Goal: Task Accomplishment & Management: Complete application form

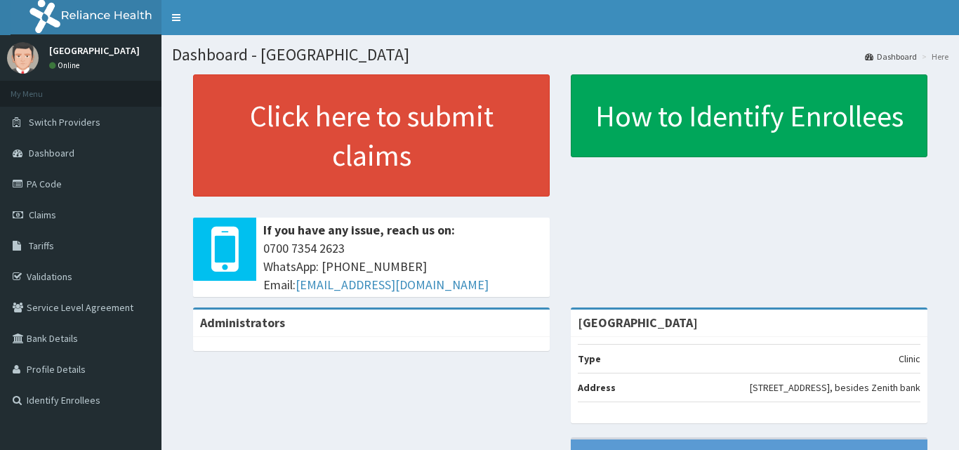
click at [57, 213] on link "Claims" at bounding box center [81, 214] width 162 height 31
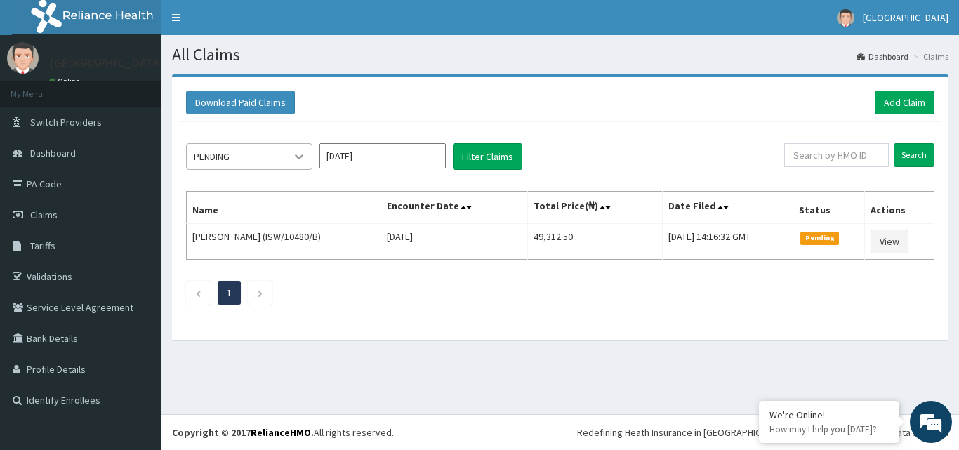
click at [299, 155] on icon at bounding box center [299, 157] width 14 height 14
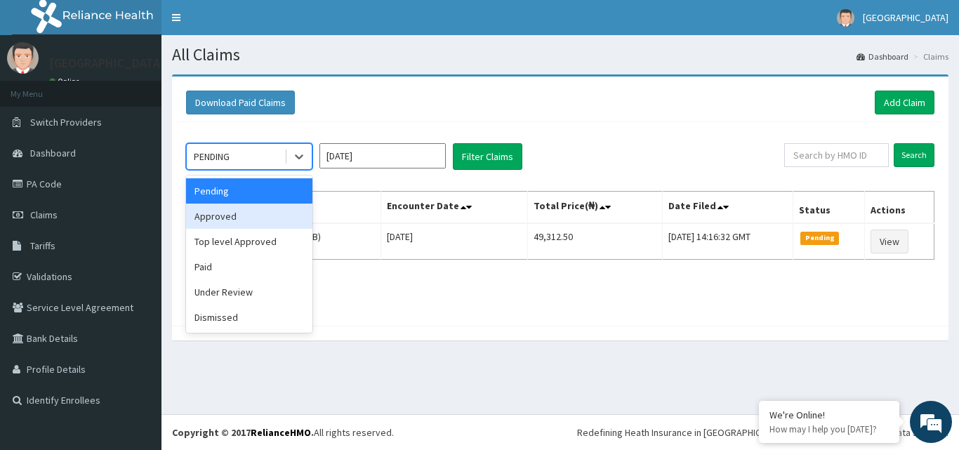
click at [271, 220] on div "Approved" at bounding box center [249, 216] width 126 height 25
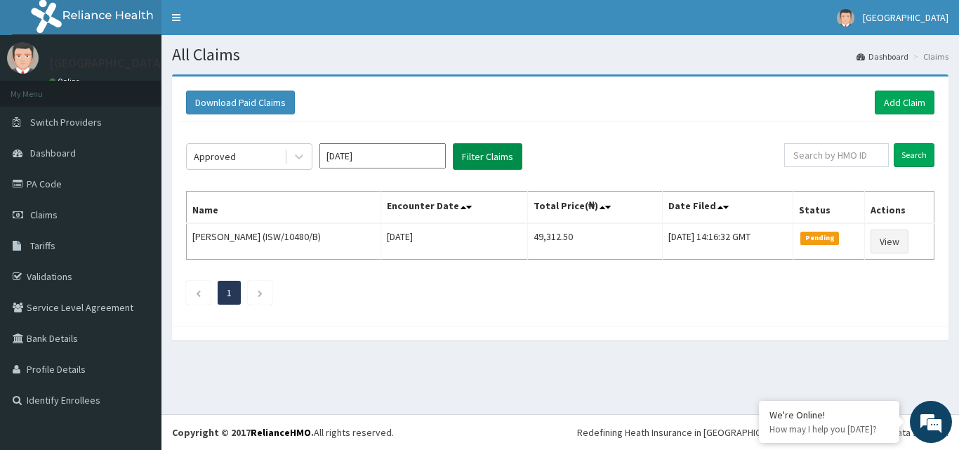
click at [510, 162] on button "Filter Claims" at bounding box center [488, 156] width 70 height 27
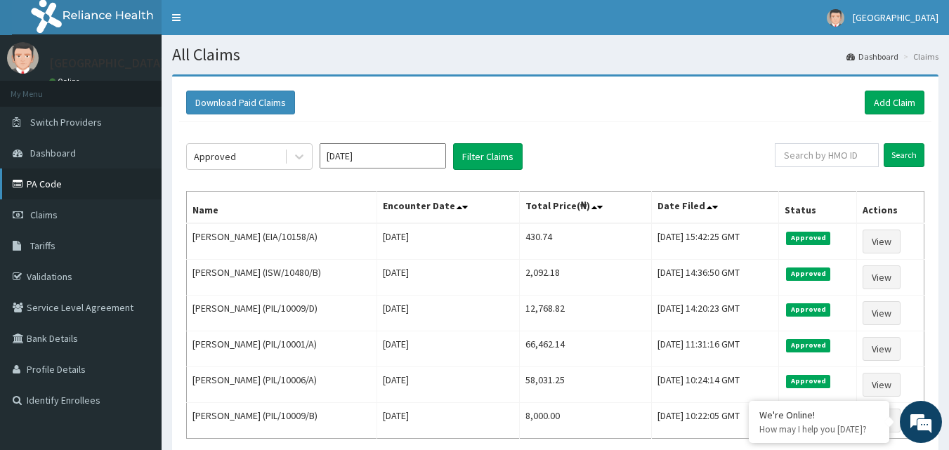
click at [99, 186] on link "PA Code" at bounding box center [81, 184] width 162 height 31
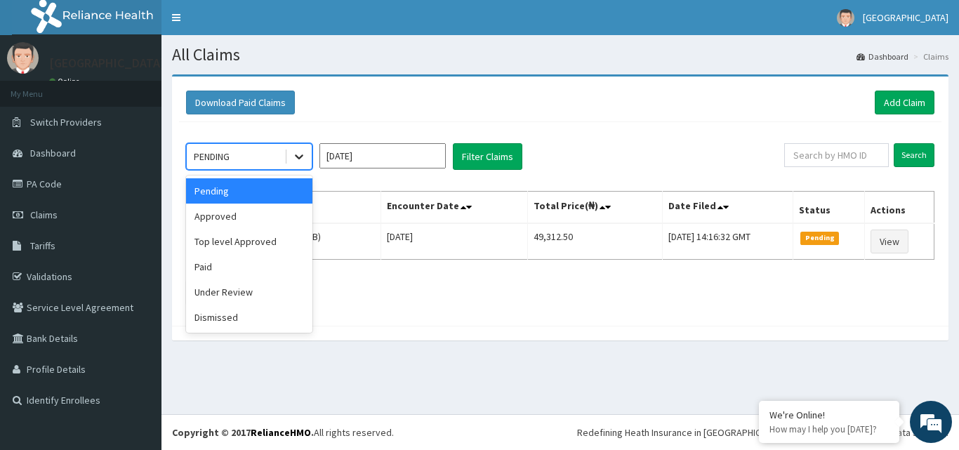
click at [301, 154] on icon at bounding box center [299, 157] width 14 height 14
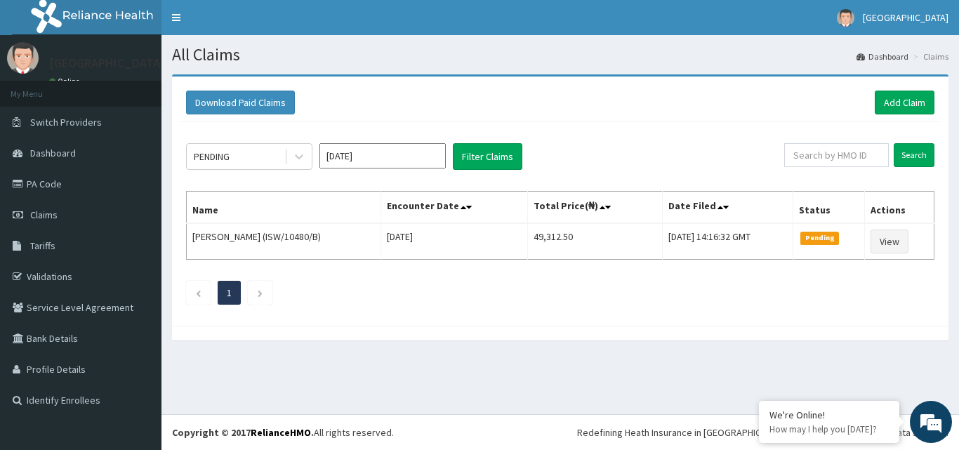
click at [498, 320] on div "Download Paid Claims Add Claim × Note you can only download claims within a max…" at bounding box center [560, 201] width 777 height 249
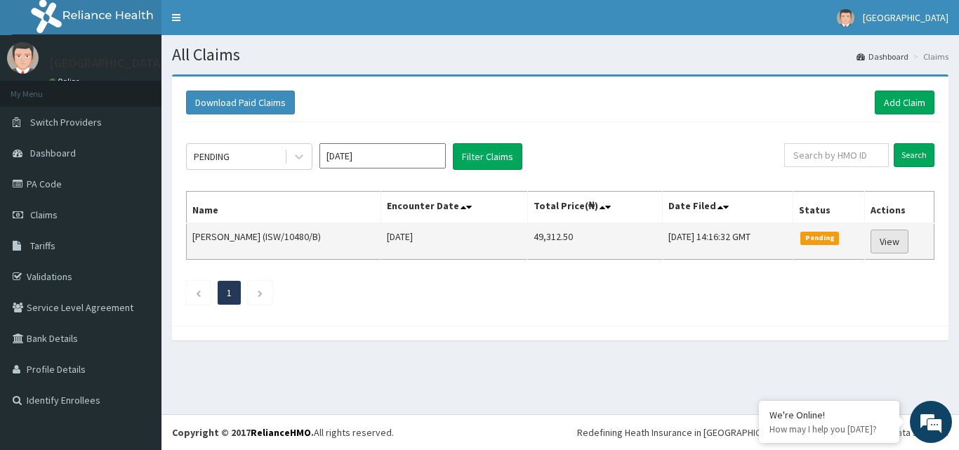
click at [890, 247] on link "View" at bounding box center [890, 242] width 38 height 24
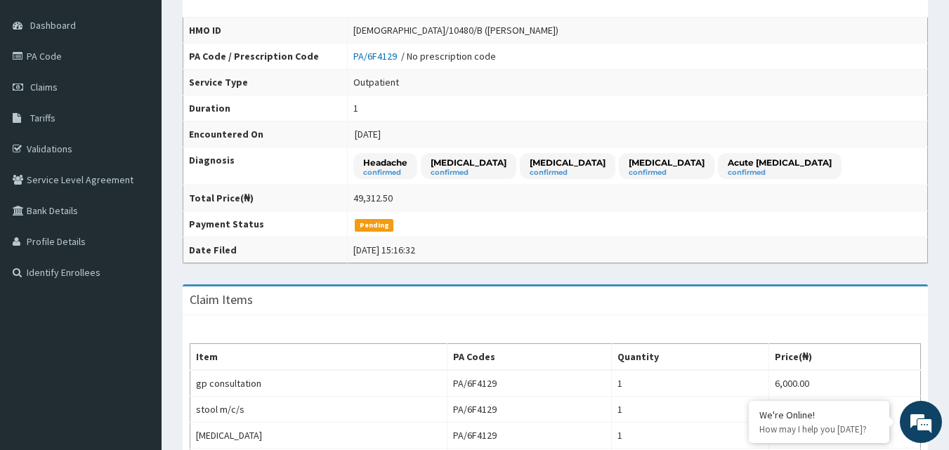
scroll to position [70, 0]
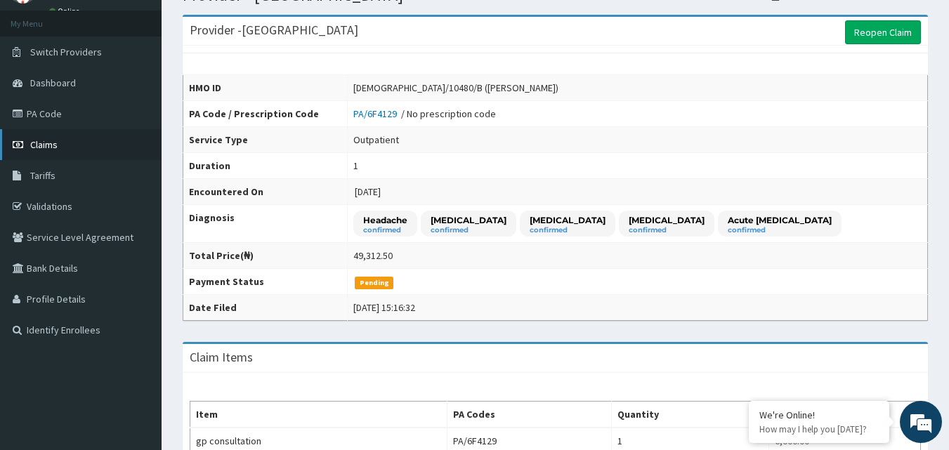
click at [64, 155] on link "Claims" at bounding box center [81, 144] width 162 height 31
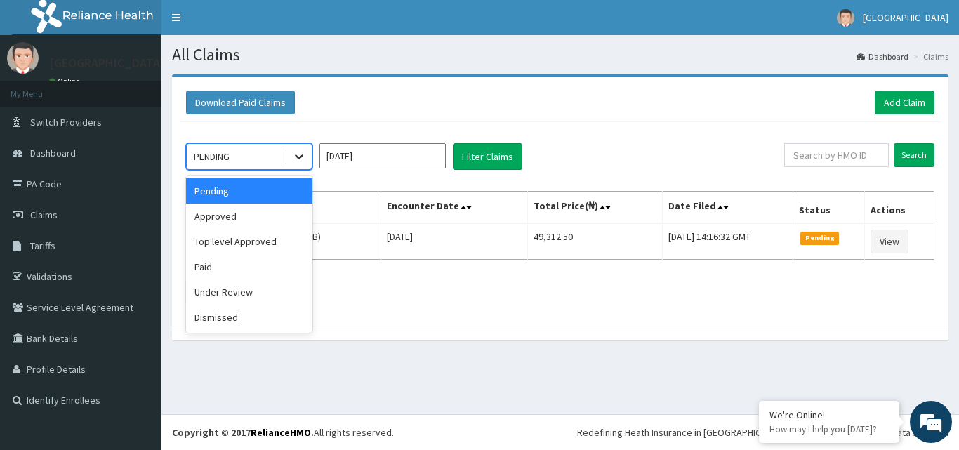
click at [301, 159] on icon at bounding box center [299, 157] width 14 height 14
click at [265, 291] on div "Under Review" at bounding box center [249, 291] width 126 height 25
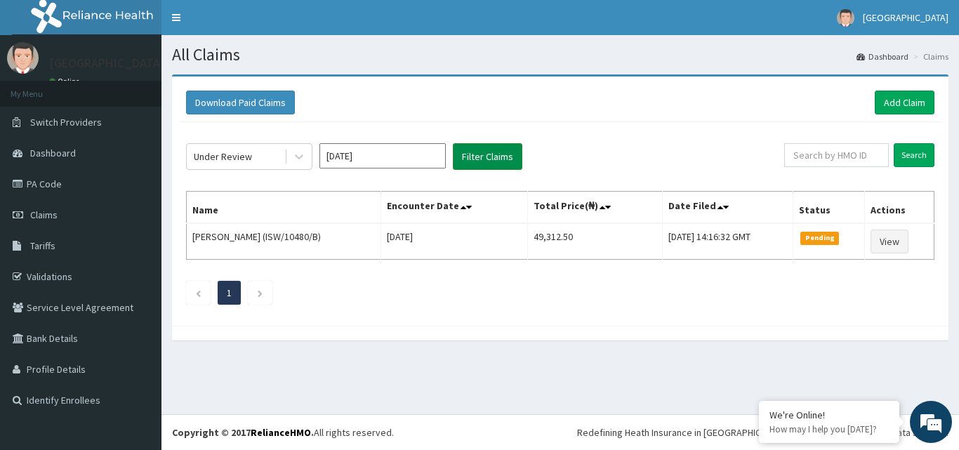
click at [476, 158] on button "Filter Claims" at bounding box center [488, 156] width 70 height 27
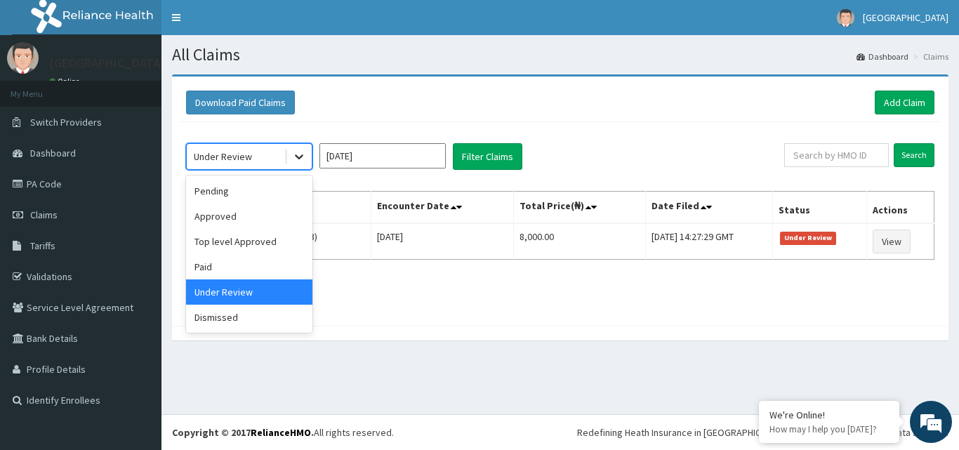
click at [296, 162] on icon at bounding box center [299, 157] width 14 height 14
click at [263, 187] on div "Pending" at bounding box center [249, 190] width 126 height 25
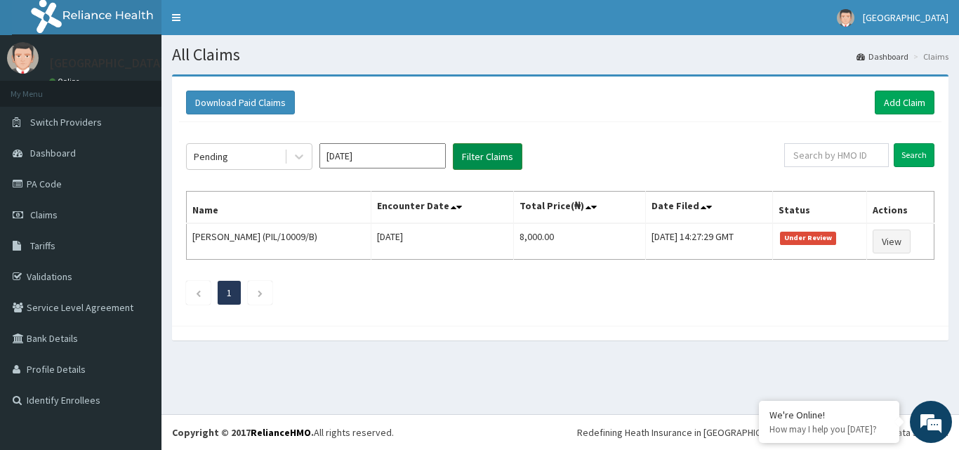
click at [496, 148] on button "Filter Claims" at bounding box center [488, 156] width 70 height 27
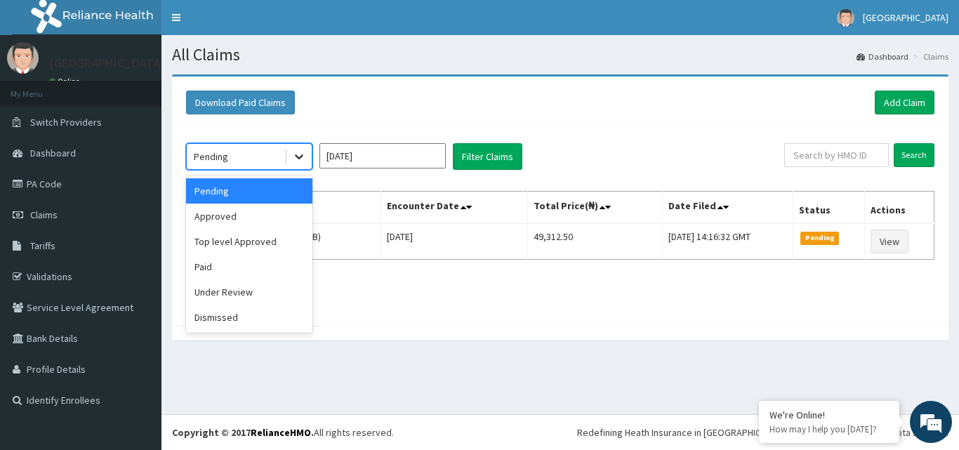
click at [303, 155] on icon at bounding box center [299, 157] width 8 height 5
click at [272, 213] on div "Approved" at bounding box center [249, 216] width 126 height 25
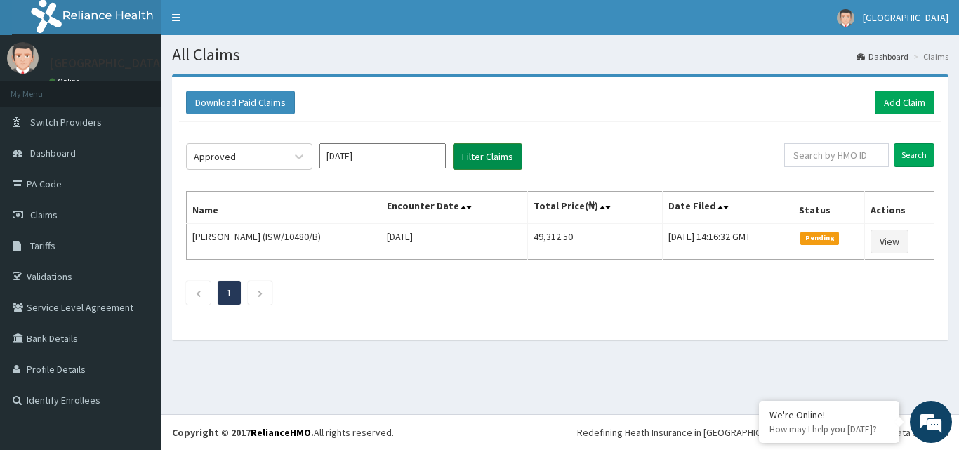
click at [493, 150] on button "Filter Claims" at bounding box center [488, 156] width 70 height 27
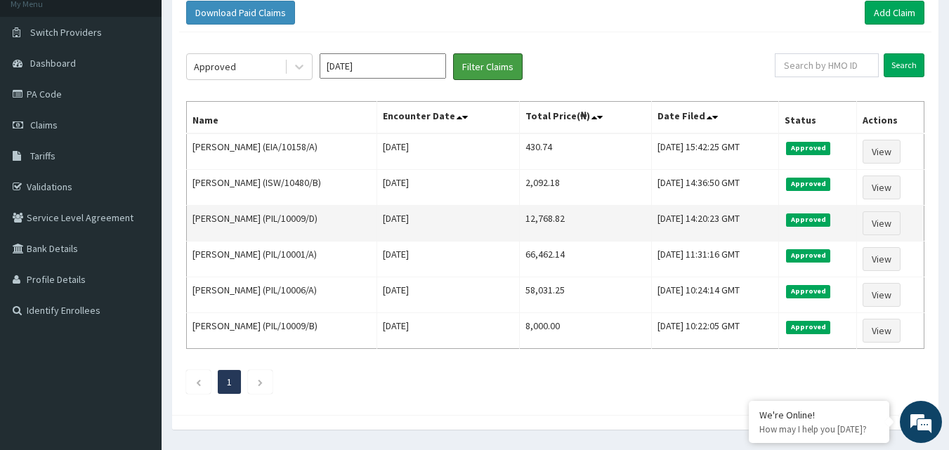
scroll to position [130, 0]
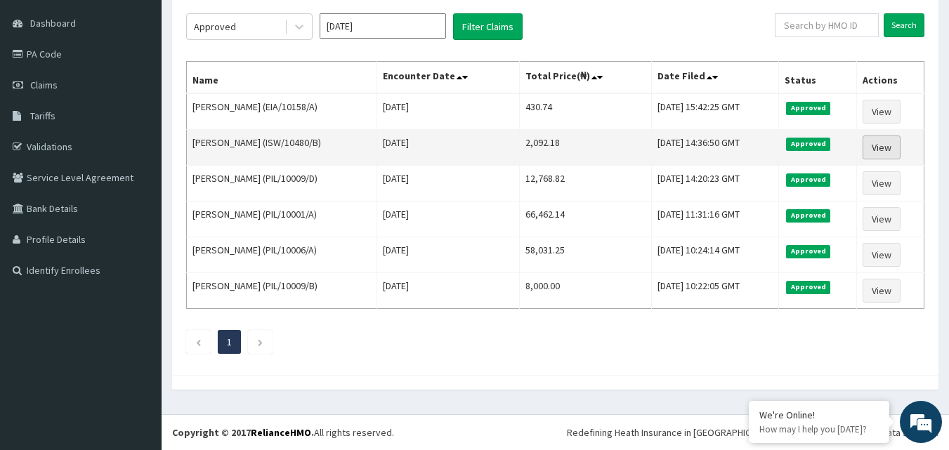
click at [888, 155] on link "View" at bounding box center [881, 148] width 38 height 24
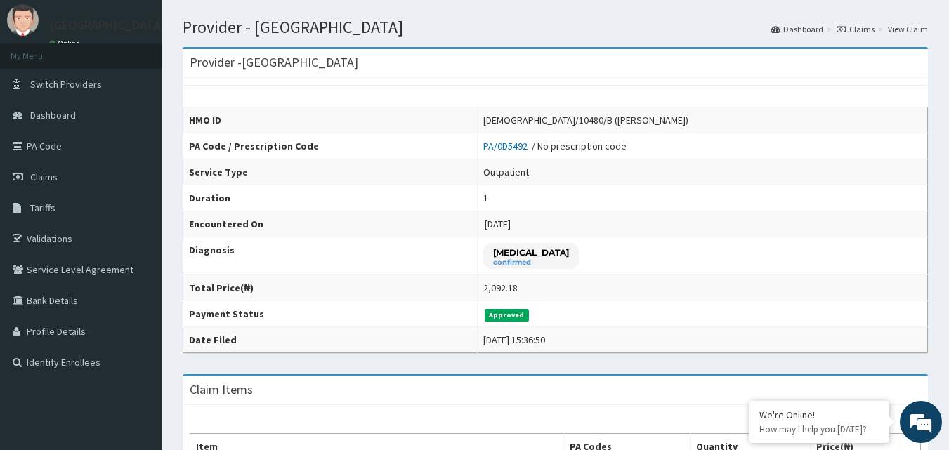
scroll to position [70, 0]
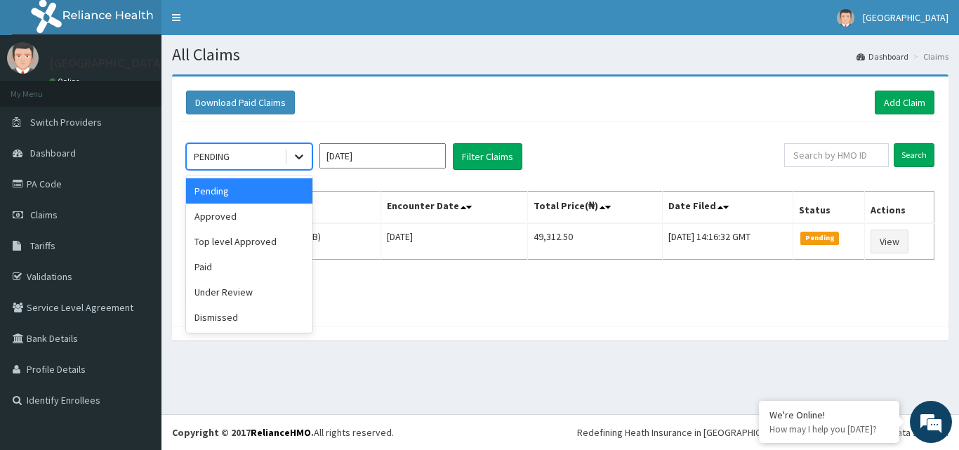
click at [300, 155] on icon at bounding box center [299, 157] width 14 height 14
click at [281, 216] on div "Approved" at bounding box center [249, 216] width 126 height 25
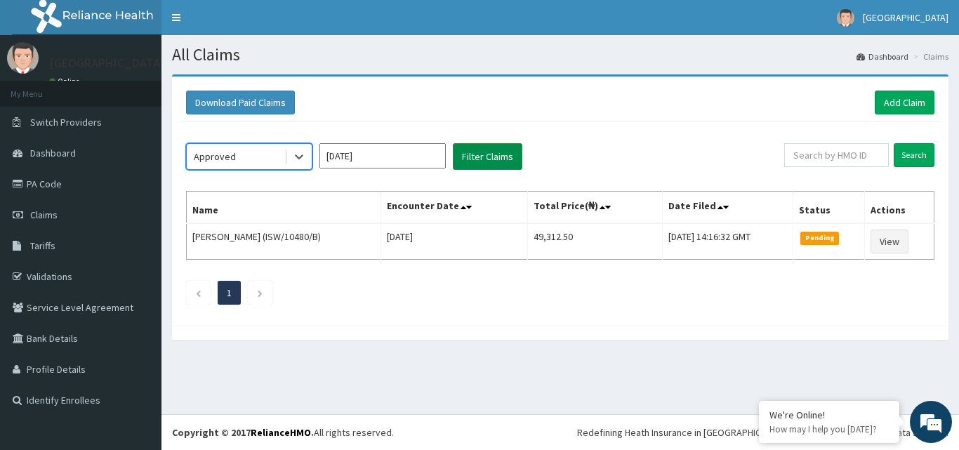
click at [479, 156] on button "Filter Claims" at bounding box center [488, 156] width 70 height 27
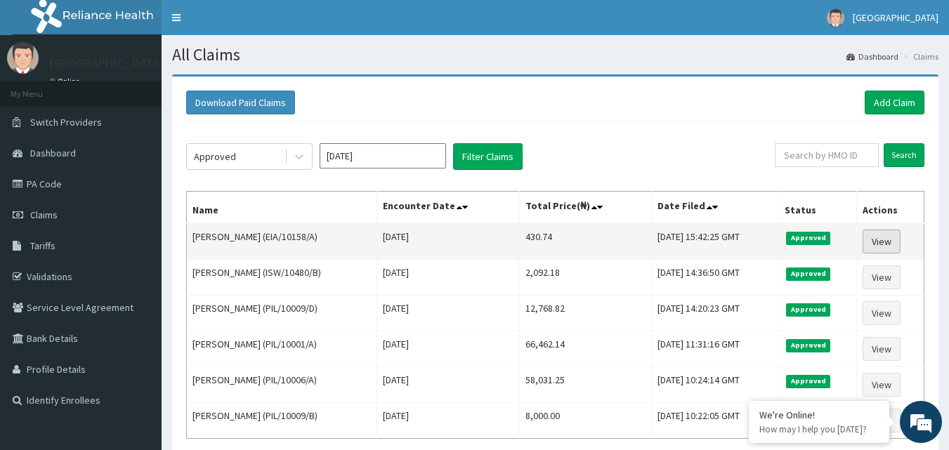
click at [881, 241] on link "View" at bounding box center [881, 242] width 38 height 24
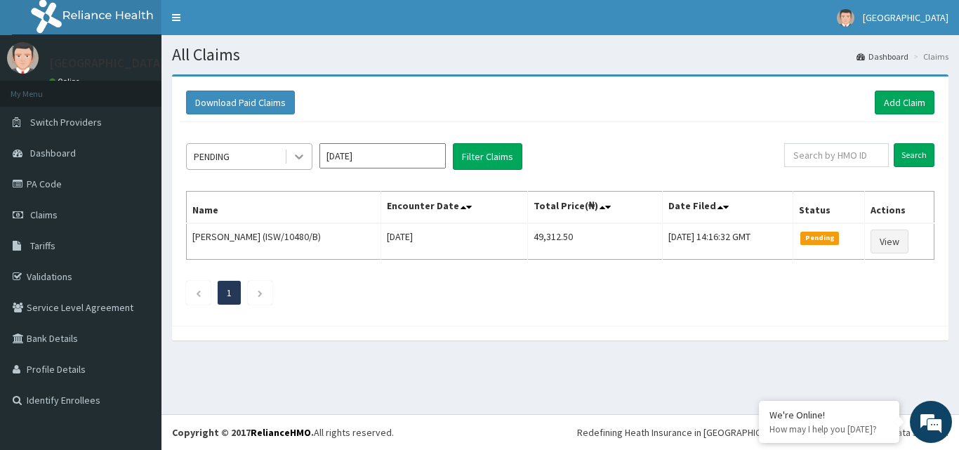
click at [299, 153] on icon at bounding box center [299, 157] width 14 height 14
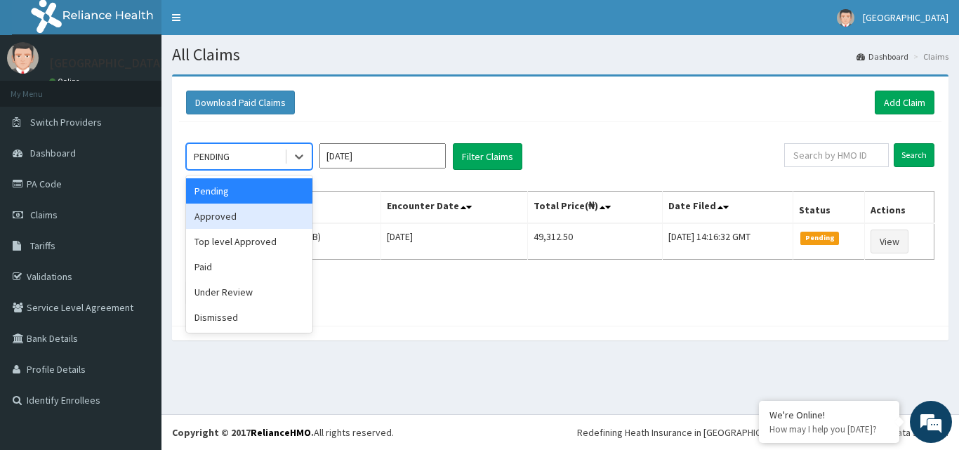
click at [253, 219] on div "Approved" at bounding box center [249, 216] width 126 height 25
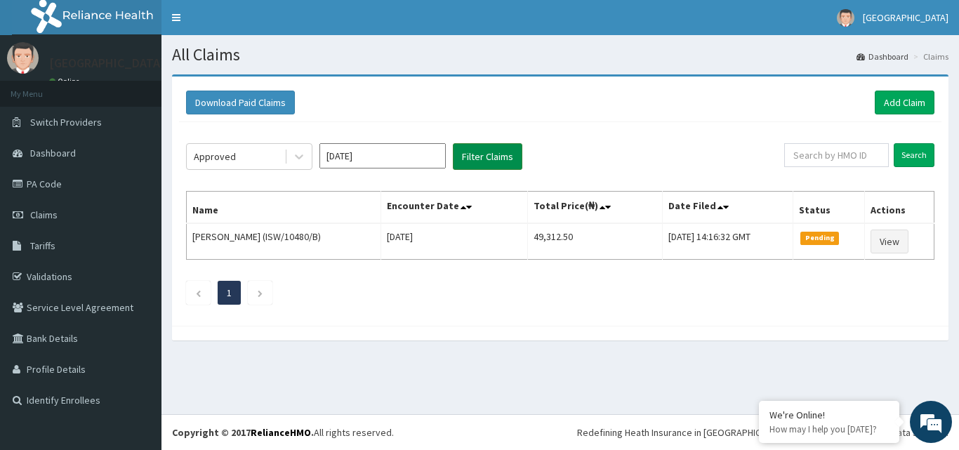
click at [486, 147] on button "Filter Claims" at bounding box center [488, 156] width 70 height 27
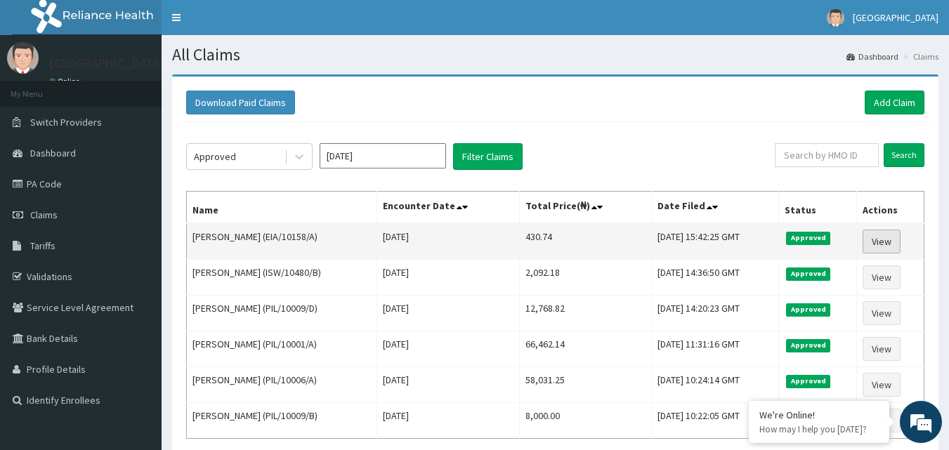
click at [893, 242] on link "View" at bounding box center [881, 242] width 38 height 24
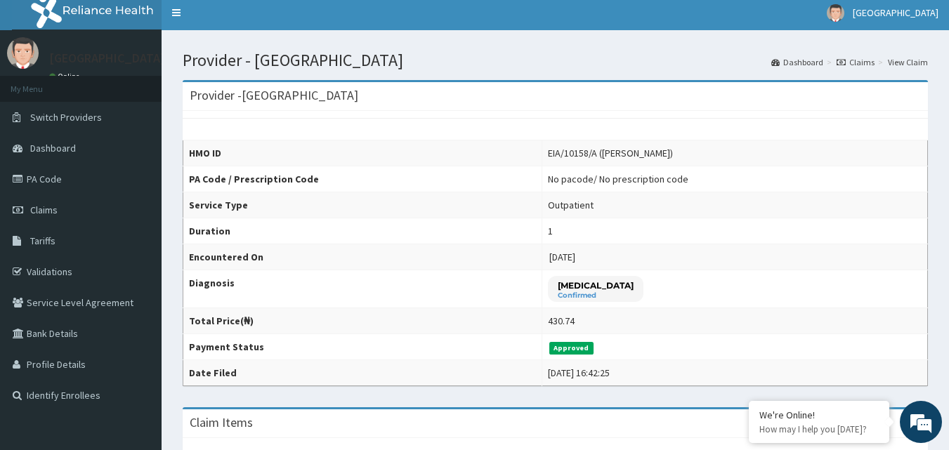
scroll to position [4, 0]
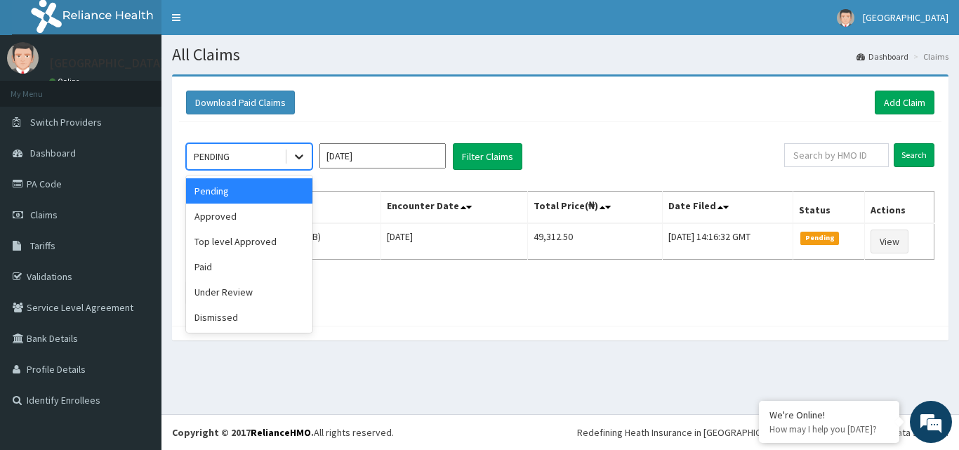
click at [292, 158] on icon at bounding box center [299, 157] width 14 height 14
click at [278, 213] on div "Approved" at bounding box center [249, 216] width 126 height 25
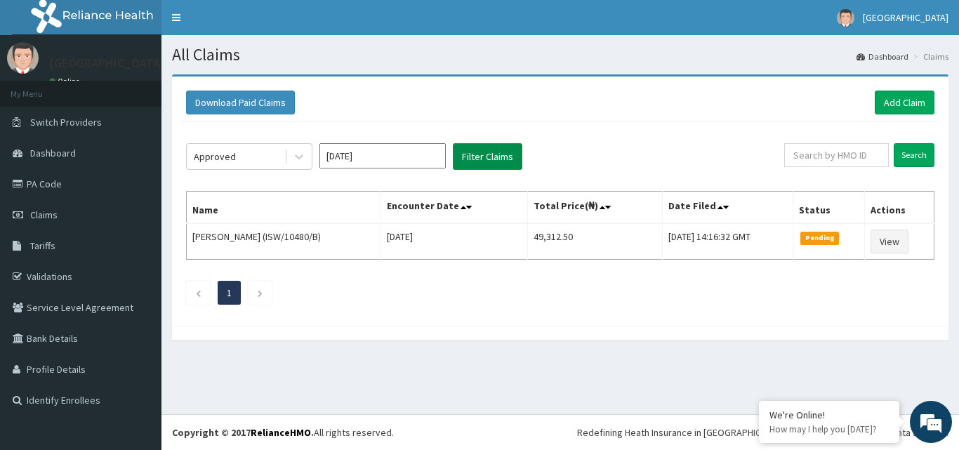
click at [493, 153] on button "Filter Claims" at bounding box center [488, 156] width 70 height 27
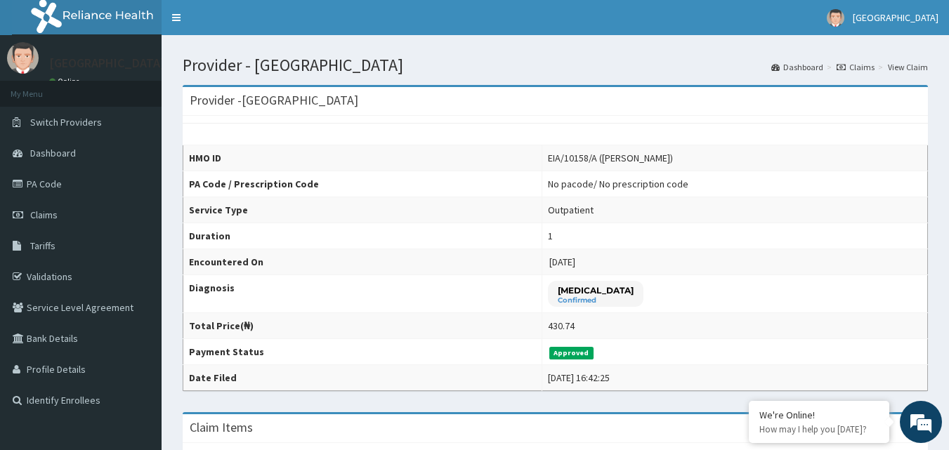
click at [550, 158] on div "EIA/10158/A (Jayeola Georgina)" at bounding box center [610, 158] width 125 height 14
click at [74, 213] on link "Claims" at bounding box center [81, 214] width 162 height 31
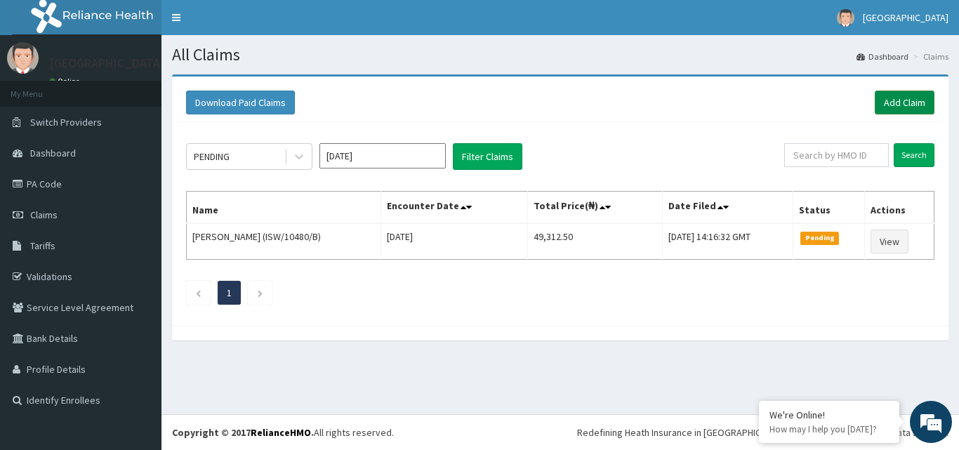
click at [894, 106] on link "Add Claim" at bounding box center [905, 103] width 60 height 24
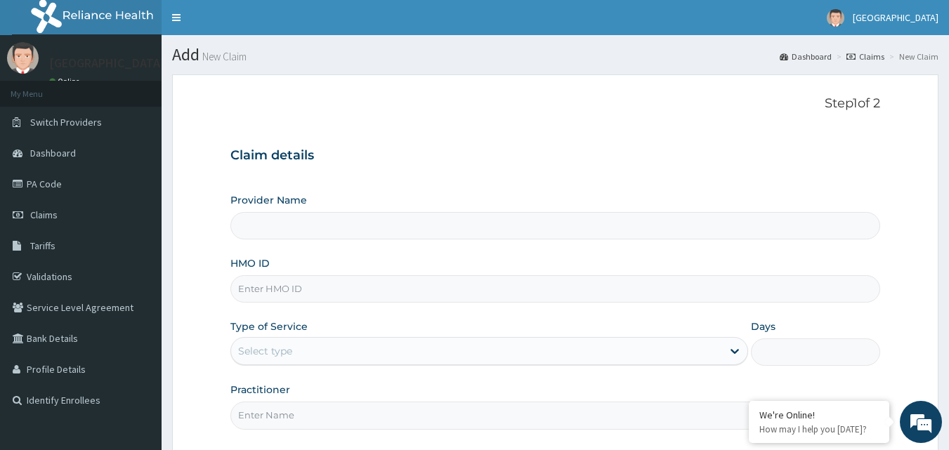
type input "[GEOGRAPHIC_DATA]"
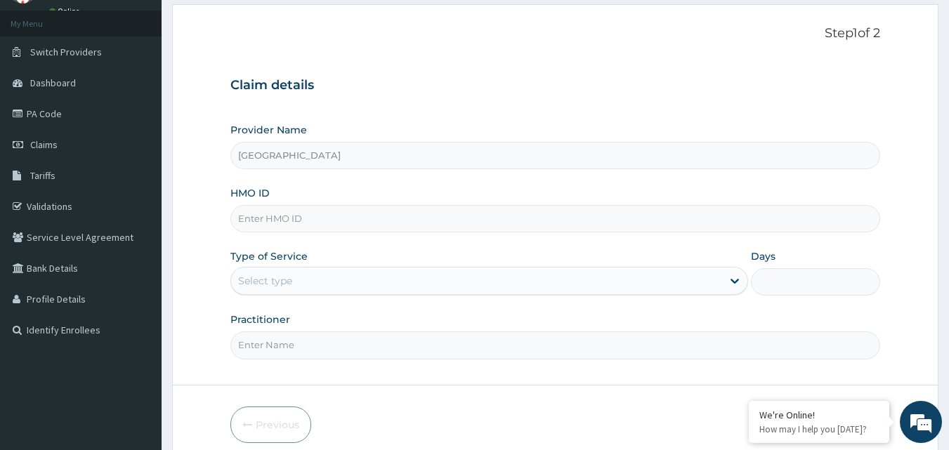
click at [329, 223] on input "HMO ID" at bounding box center [555, 218] width 650 height 27
paste input "EIA/10158/A"
type input "EIA/10158/A"
click at [324, 281] on div "Select type" at bounding box center [476, 281] width 491 height 22
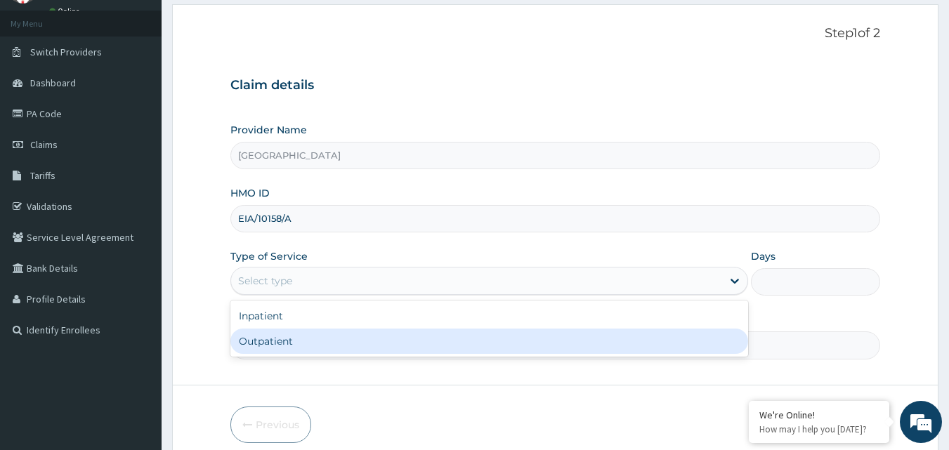
click at [312, 348] on div "Outpatient" at bounding box center [489, 341] width 518 height 25
type input "1"
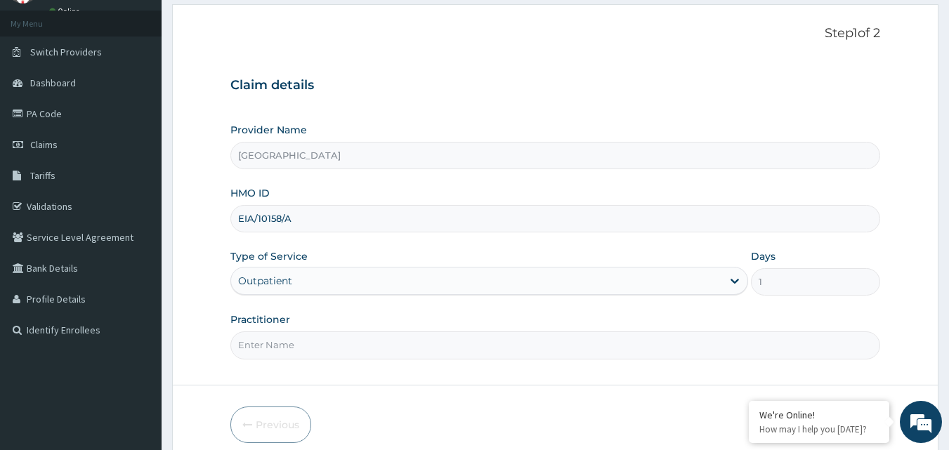
click at [334, 348] on input "Practitioner" at bounding box center [555, 344] width 650 height 27
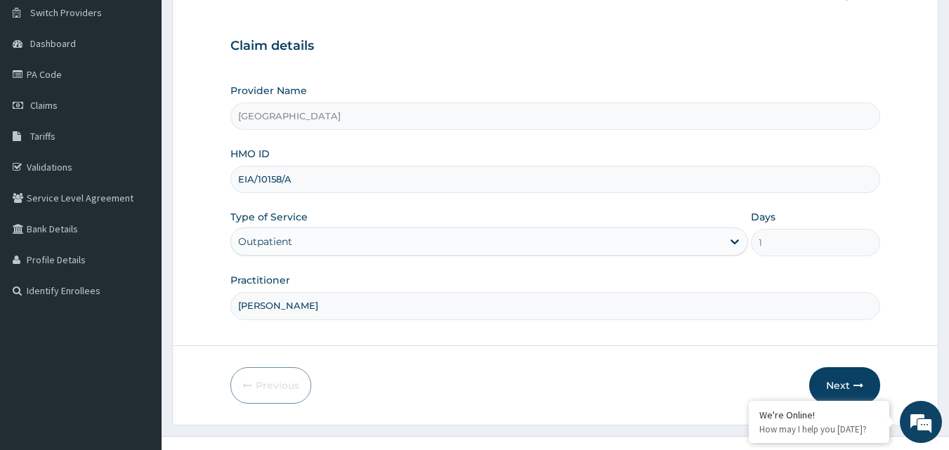
scroll to position [131, 0]
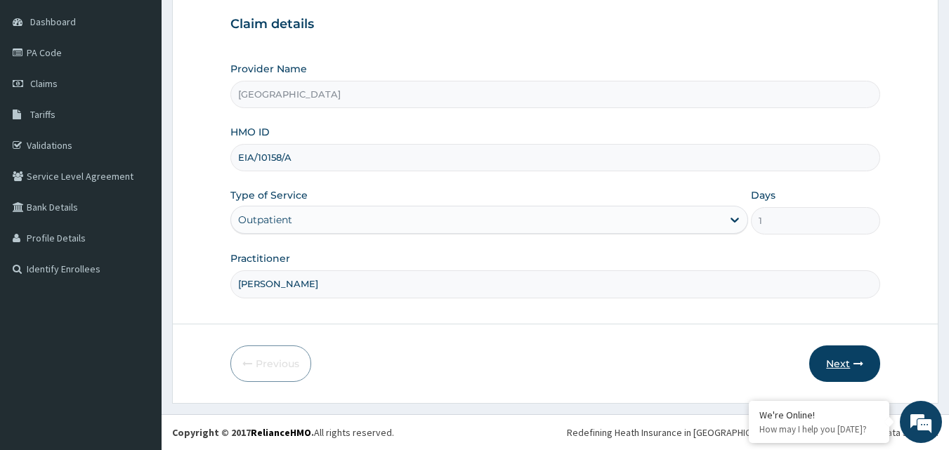
type input "[PERSON_NAME]"
click at [842, 365] on button "Next" at bounding box center [844, 363] width 71 height 37
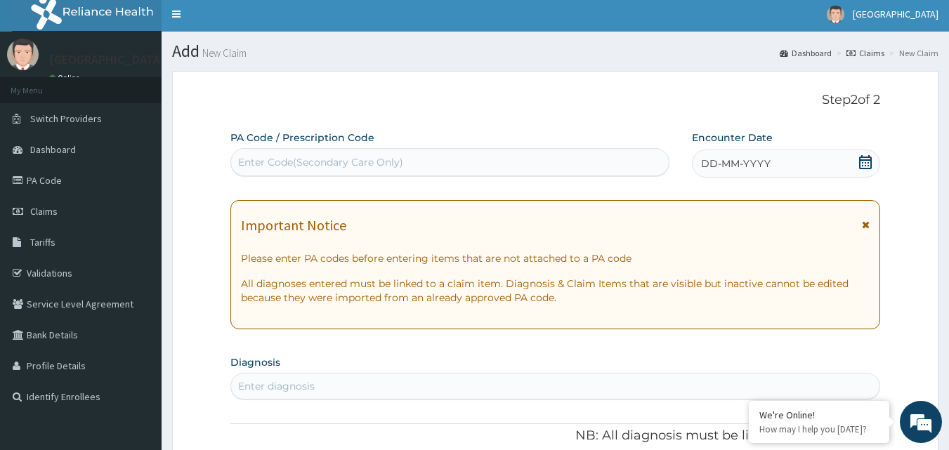
scroll to position [0, 0]
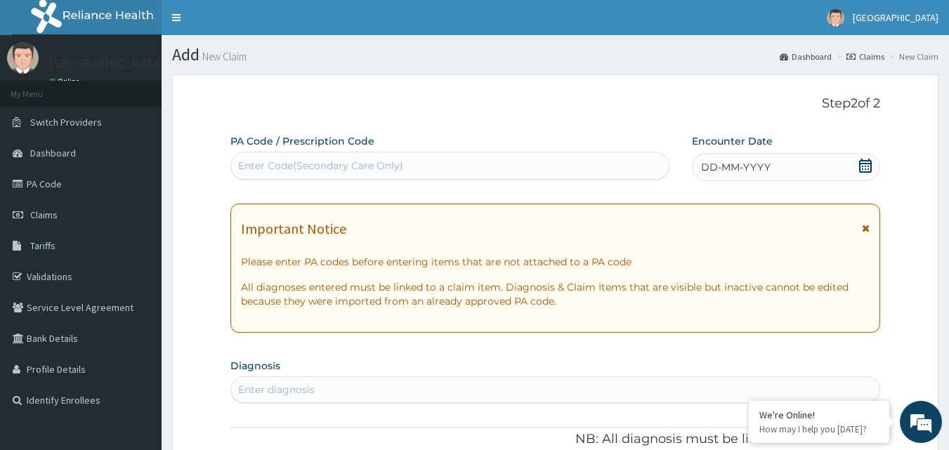
click at [731, 166] on span "DD-MM-YYYY" at bounding box center [736, 167] width 70 height 14
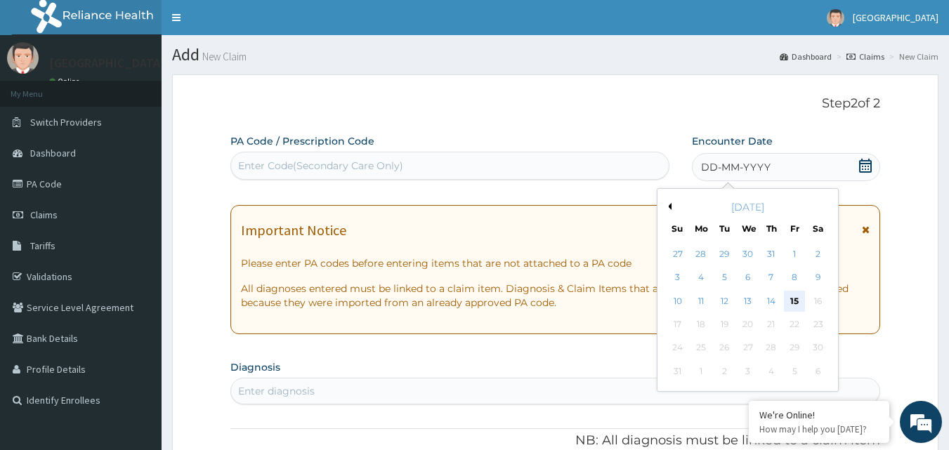
click at [793, 301] on div "15" at bounding box center [794, 301] width 21 height 21
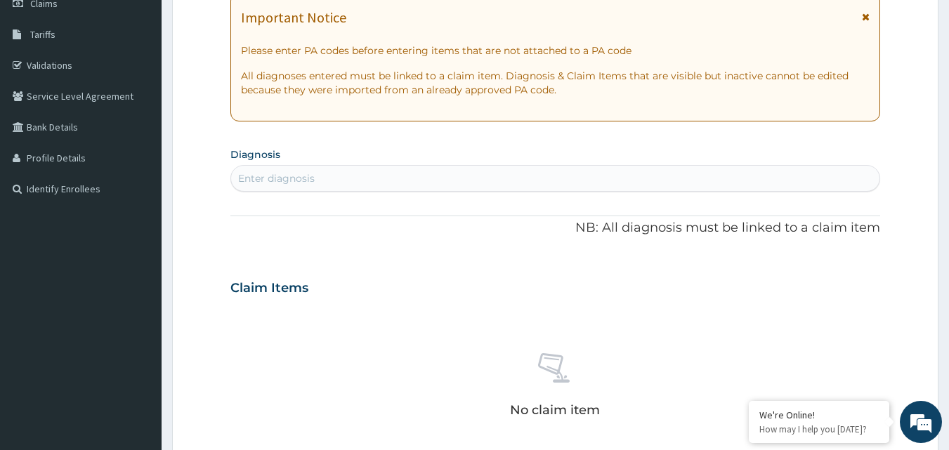
scroll to position [281, 0]
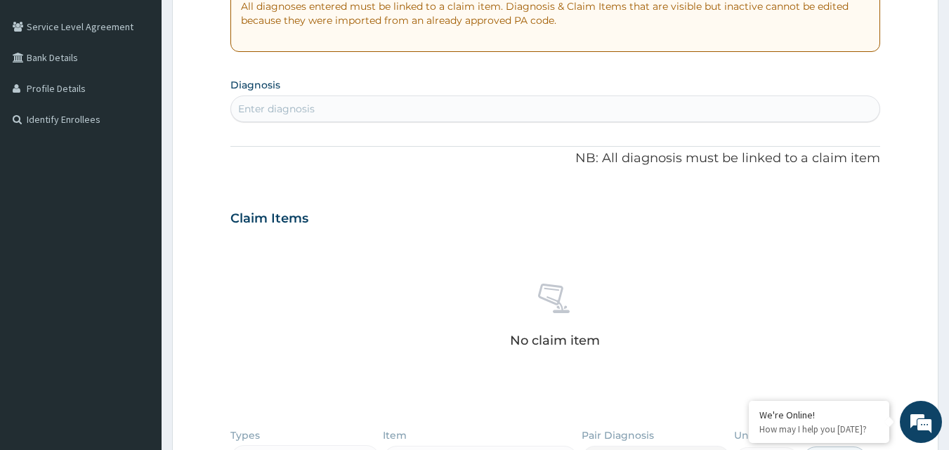
click at [376, 103] on div "Enter diagnosis" at bounding box center [555, 109] width 649 height 22
type input "[MEDICAL_DATA]"
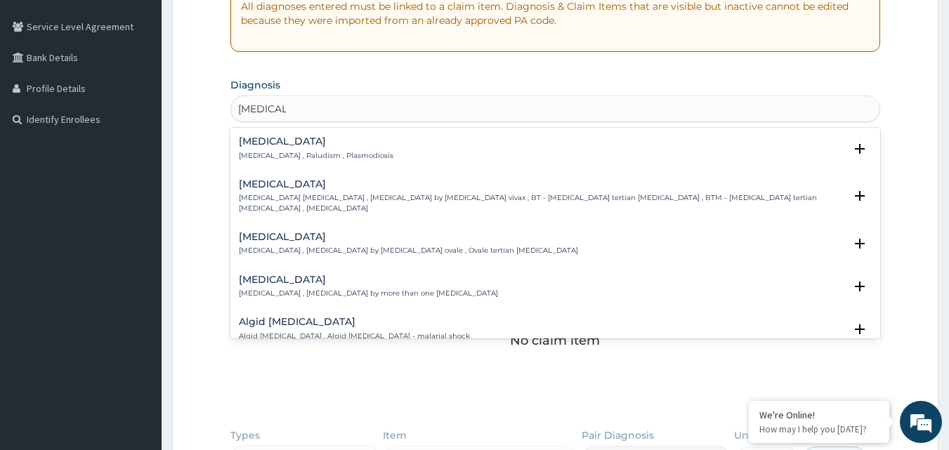
click at [367, 136] on div "[MEDICAL_DATA] [MEDICAL_DATA] , Paludism , Plasmodiosis Select Status Query Que…" at bounding box center [555, 152] width 650 height 43
click at [347, 147] on div "[MEDICAL_DATA] [MEDICAL_DATA] , Paludism , Plasmodiosis" at bounding box center [316, 148] width 154 height 25
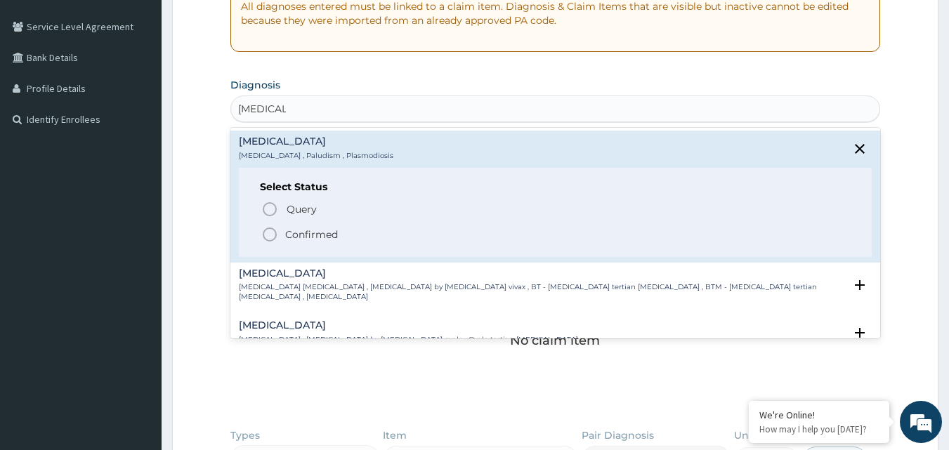
click at [270, 235] on icon "status option filled" at bounding box center [269, 234] width 17 height 17
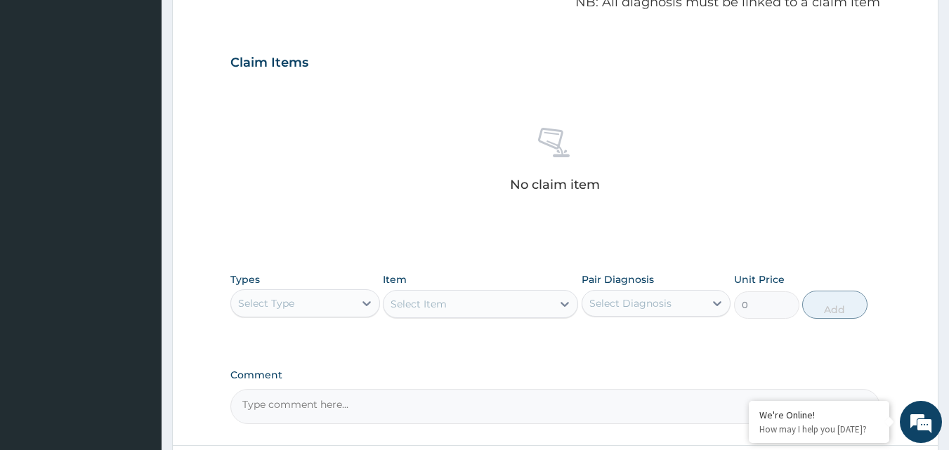
scroll to position [492, 0]
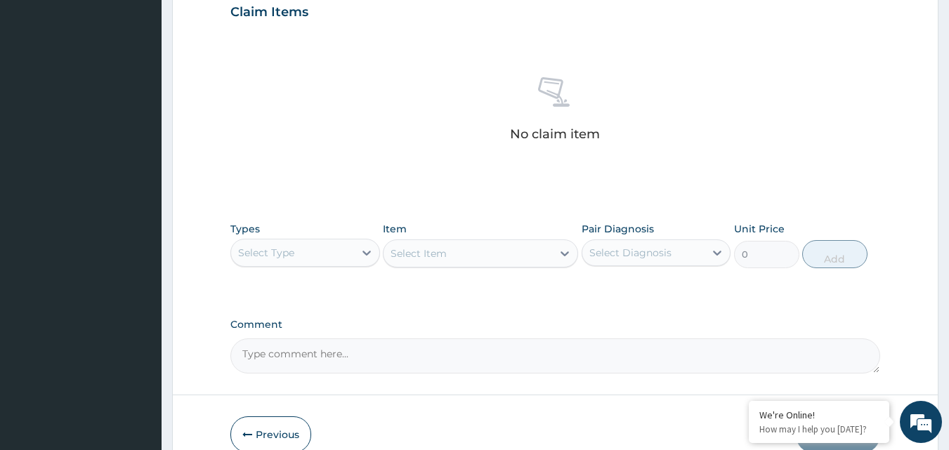
click at [348, 259] on div "Select Type" at bounding box center [292, 253] width 123 height 22
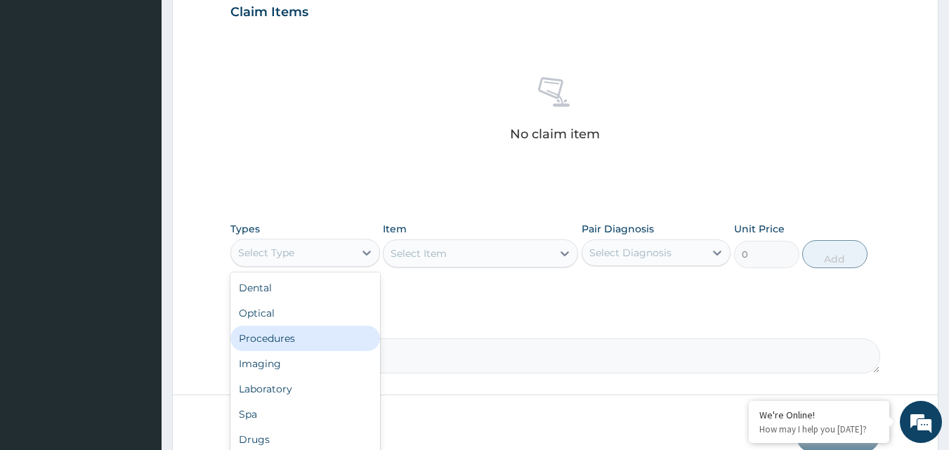
click at [327, 340] on div "Procedures" at bounding box center [305, 338] width 150 height 25
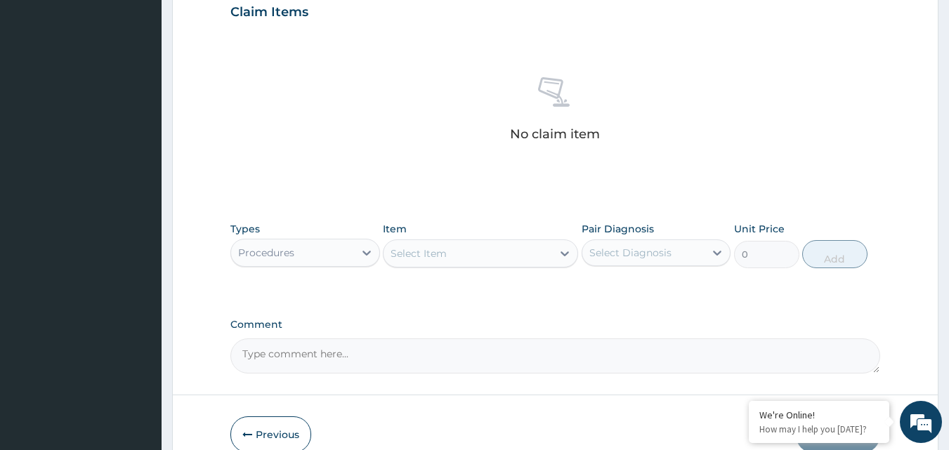
click at [518, 251] on div "Select Item" at bounding box center [467, 253] width 169 height 22
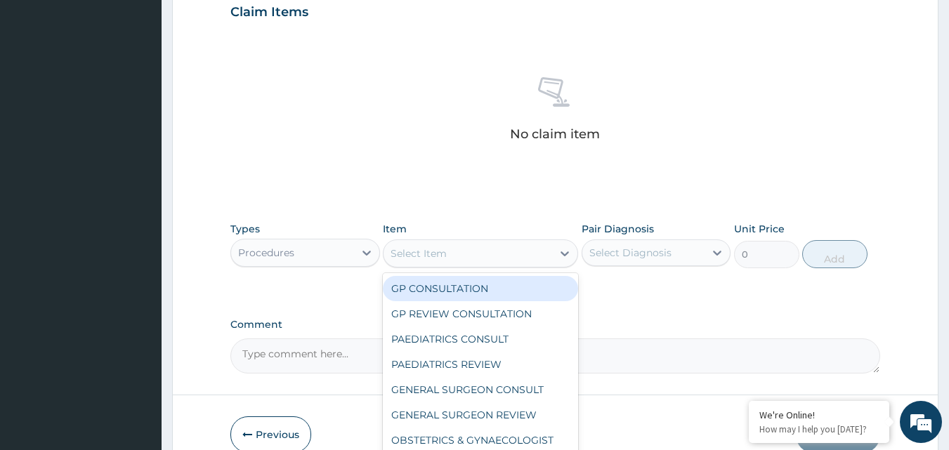
click at [503, 285] on div "GP CONSULTATION" at bounding box center [480, 288] width 195 height 25
type input "6000"
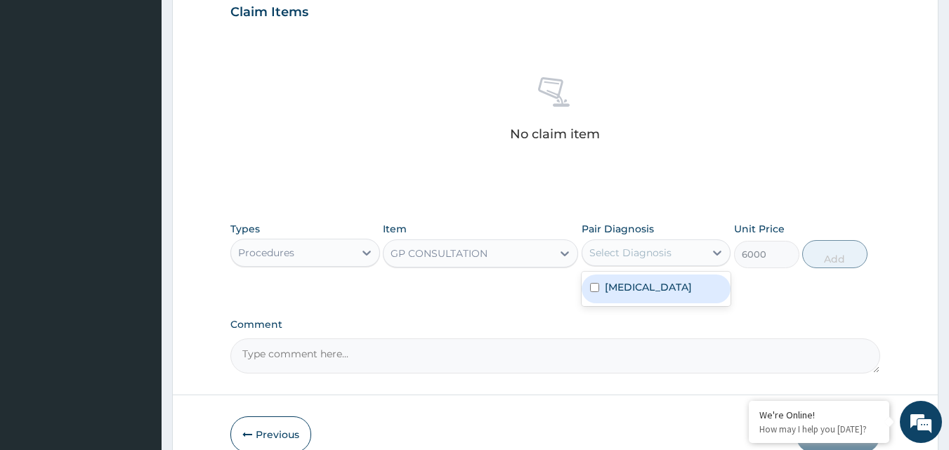
click at [658, 255] on div "Select Diagnosis" at bounding box center [630, 253] width 82 height 14
click at [626, 294] on div "[MEDICAL_DATA]" at bounding box center [656, 289] width 150 height 29
checkbox input "true"
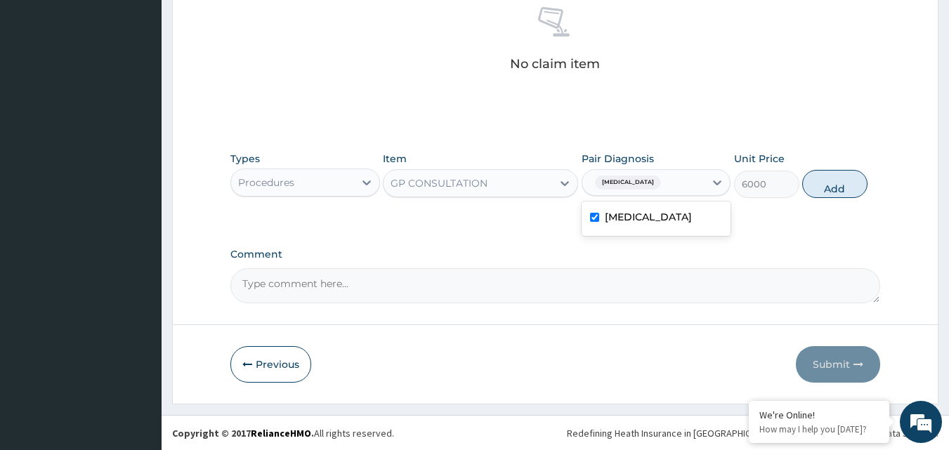
scroll to position [562, 0]
click at [831, 192] on button "Add" at bounding box center [834, 183] width 65 height 28
type input "0"
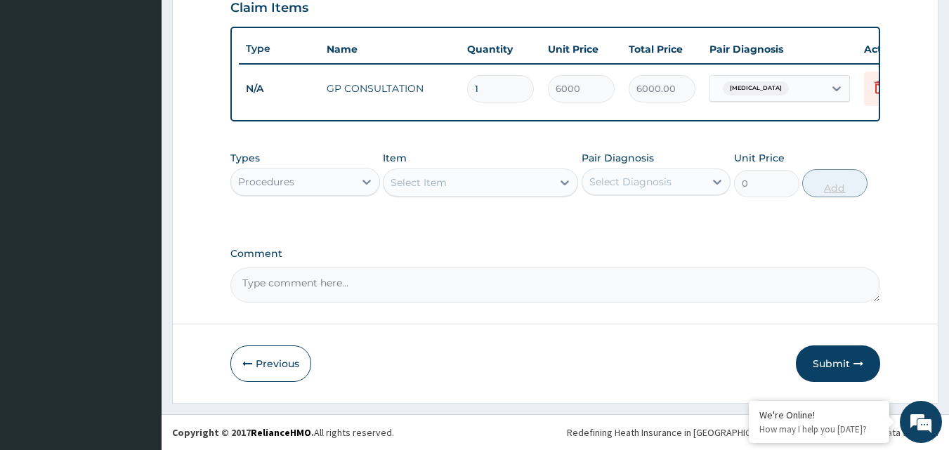
scroll to position [506, 0]
click at [837, 362] on button "Submit" at bounding box center [838, 363] width 84 height 37
